Goal: Navigation & Orientation: Find specific page/section

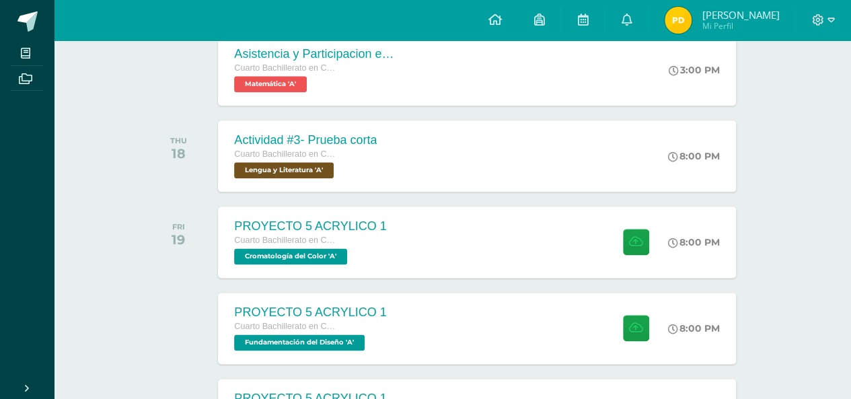
scroll to position [855, 0]
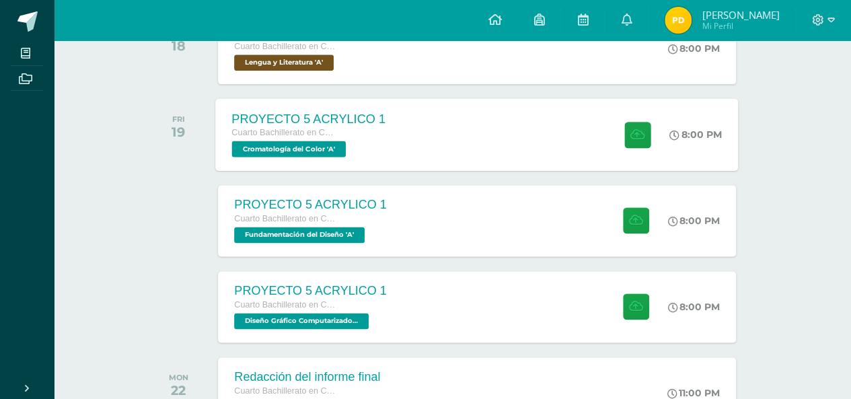
click at [483, 157] on div "PROYECTO 5 ACRYLICO 1 Cuarto Bachillerato en CCLL con Orientación en Diseño Grá…" at bounding box center [477, 134] width 523 height 72
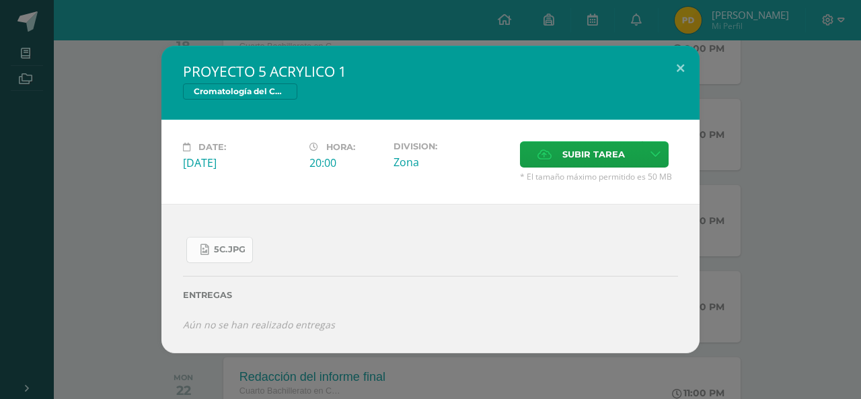
click at [215, 249] on span "5C.jpg" at bounding box center [230, 249] width 32 height 11
click at [693, 58] on button at bounding box center [680, 69] width 38 height 46
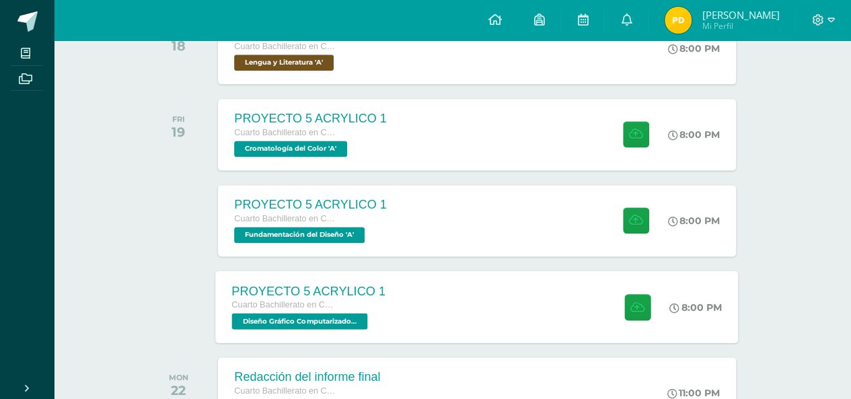
click at [445, 287] on div "PROYECTO 5 ACRYLICO 1 Cuarto Bachillerato en CCLL con Orientación en Diseño Grá…" at bounding box center [477, 306] width 523 height 72
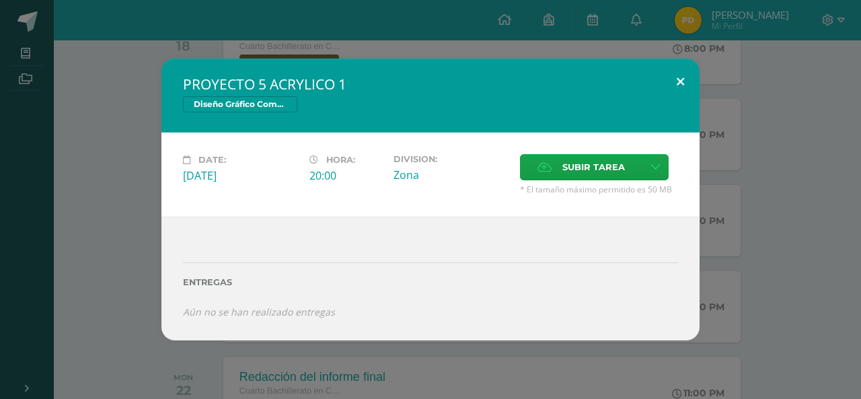
click at [690, 93] on button at bounding box center [680, 82] width 38 height 46
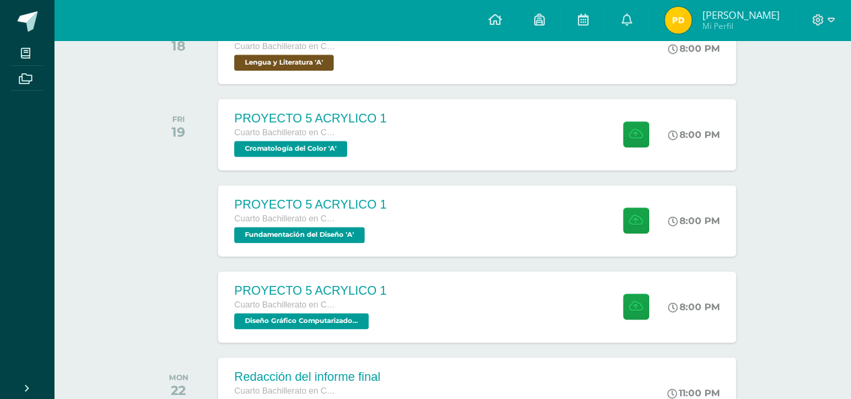
click at [459, 235] on div "PROYECTO 5 ACRYLICO 1 Cuarto Bachillerato en CCLL con Orientación en Diseño Grá…" at bounding box center [476, 220] width 517 height 71
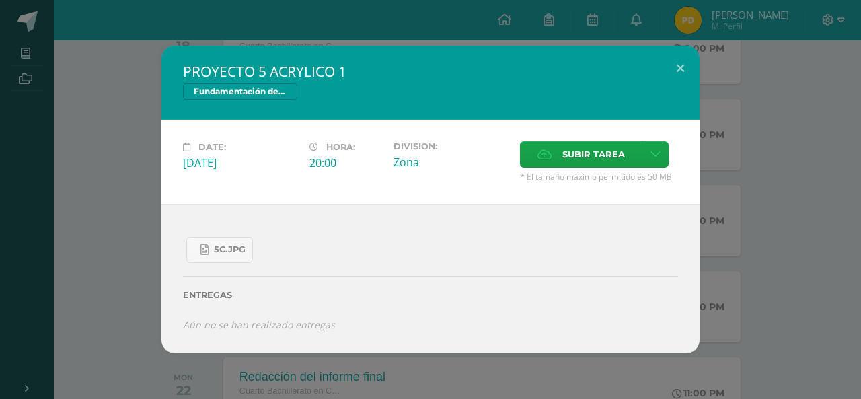
click at [217, 266] on div "Entregas" at bounding box center [430, 290] width 495 height 55
click at [221, 258] on link "5C.jpg" at bounding box center [219, 250] width 67 height 26
click at [696, 77] on button at bounding box center [680, 69] width 38 height 46
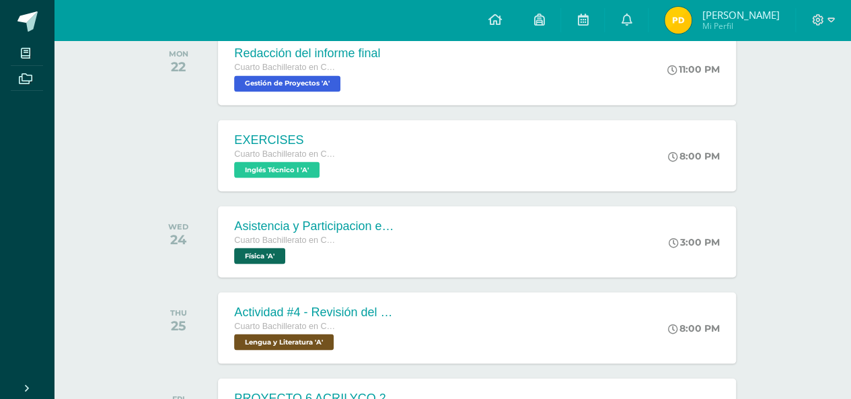
scroll to position [1178, 0]
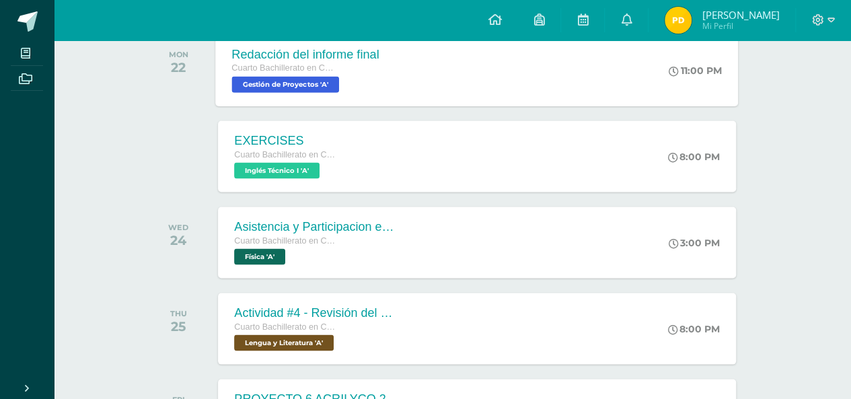
click at [679, 79] on div "11:00 PM" at bounding box center [702, 70] width 72 height 72
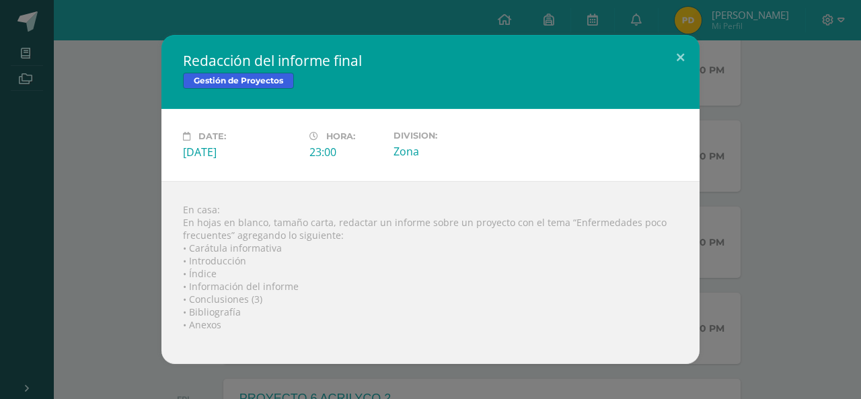
click at [742, 116] on div "Redacción del informe final Gestión de Proyectos Date: [DATE] Hora: 23:00 Divis…" at bounding box center [430, 199] width 850 height 329
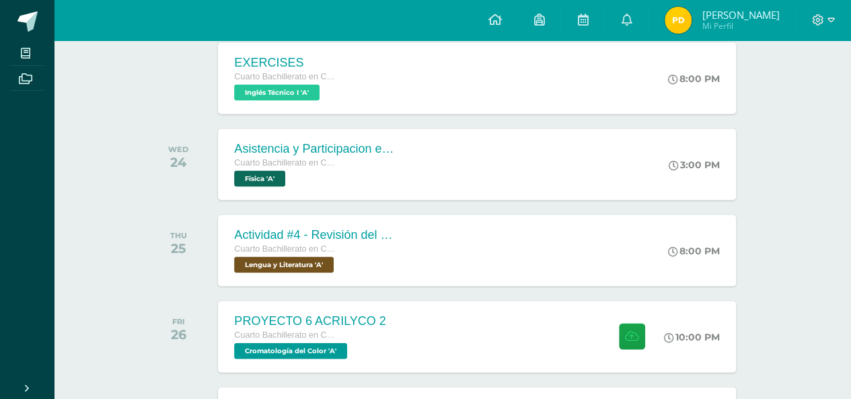
scroll to position [1259, 0]
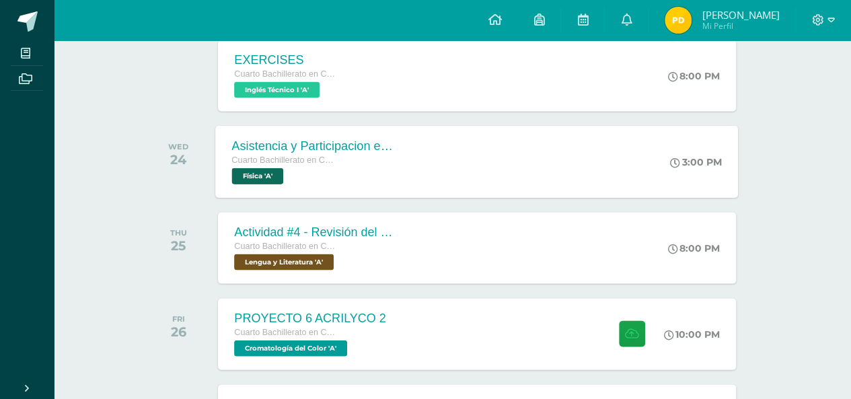
click at [597, 143] on div "Asistencia y Participacion en clase Cuarto Bachillerato en CCLL con Orientación…" at bounding box center [477, 161] width 523 height 72
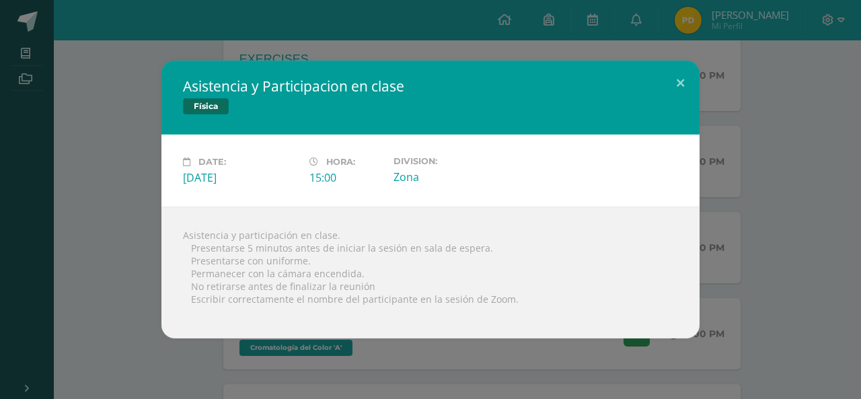
click at [129, 223] on div "Asistencia y Participacion en clase Física Date: [DATE] Hora: 15:00 Division:" at bounding box center [430, 200] width 850 height 278
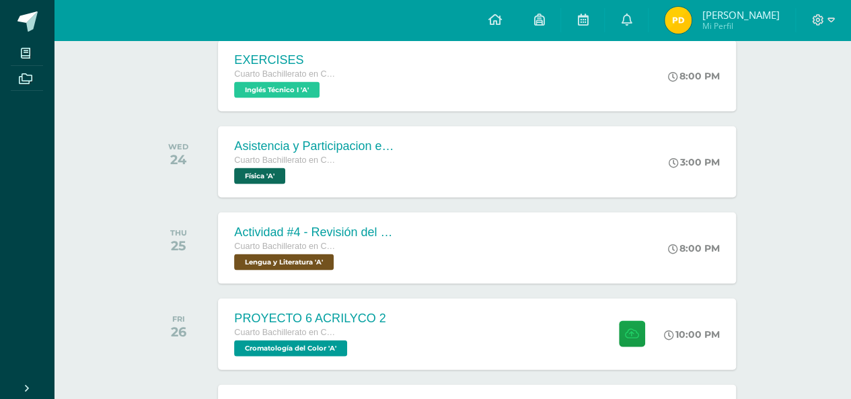
click at [648, 24] on link "[PERSON_NAME] Mi Perfil" at bounding box center [721, 20] width 147 height 40
